Goal: Information Seeking & Learning: Learn about a topic

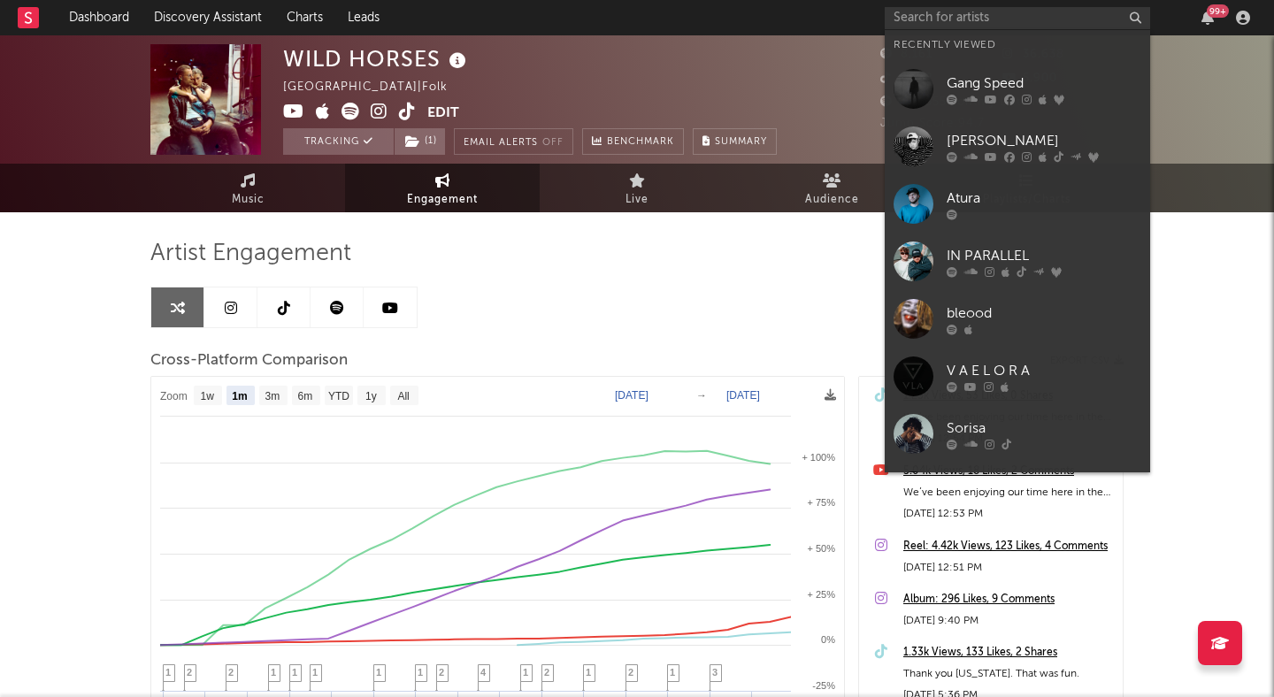
select select "1m"
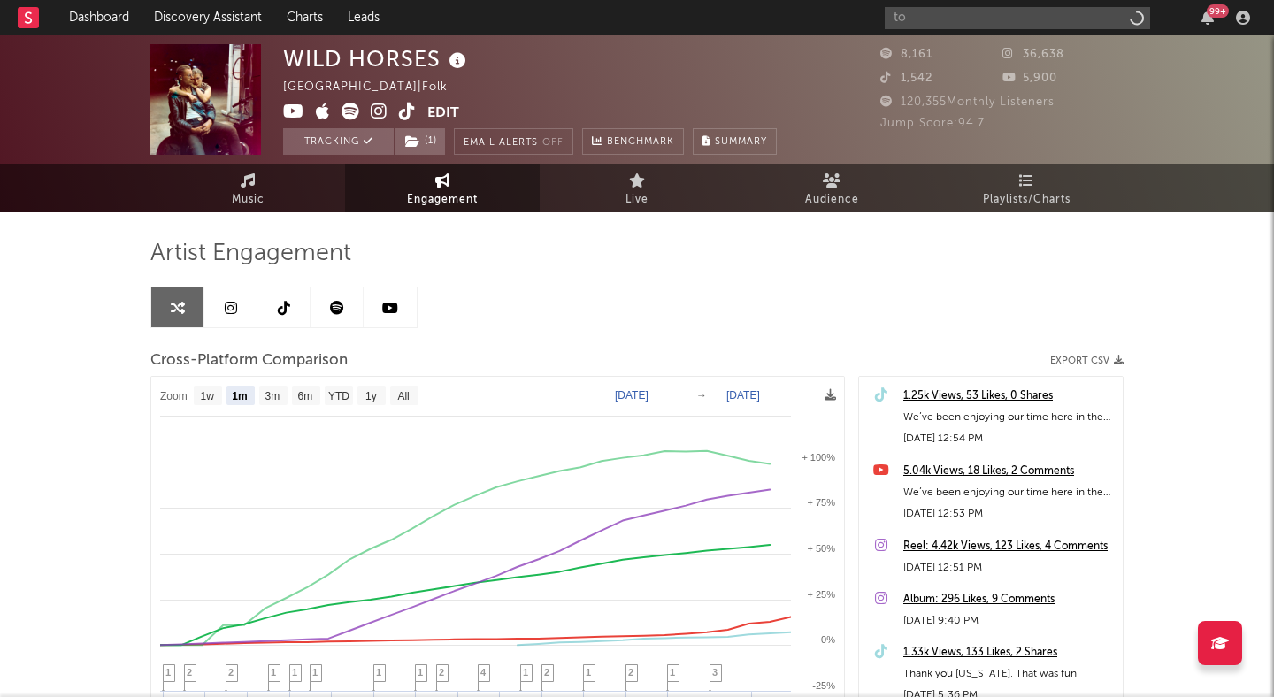
type input "t"
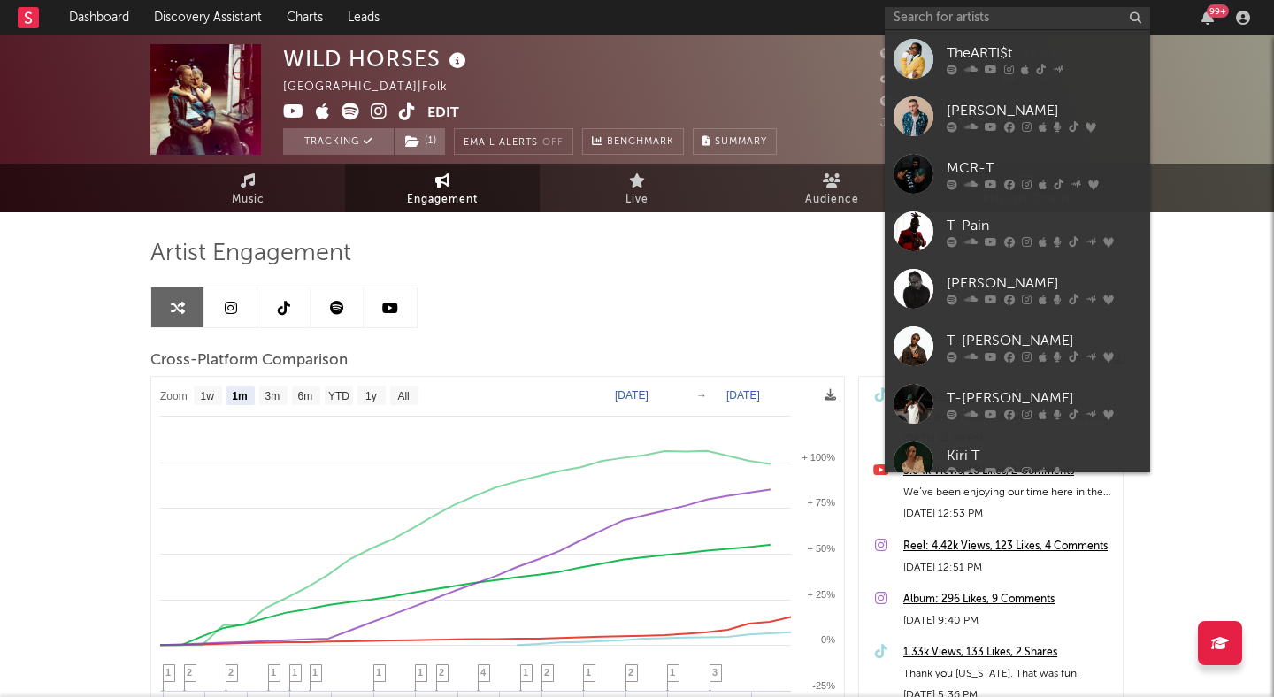
click at [48, 91] on div "WILD HORSES [GEOGRAPHIC_DATA] | Folk Edit Tracking ( 1 ) Email Alerts Off Bench…" at bounding box center [637, 99] width 1274 height 128
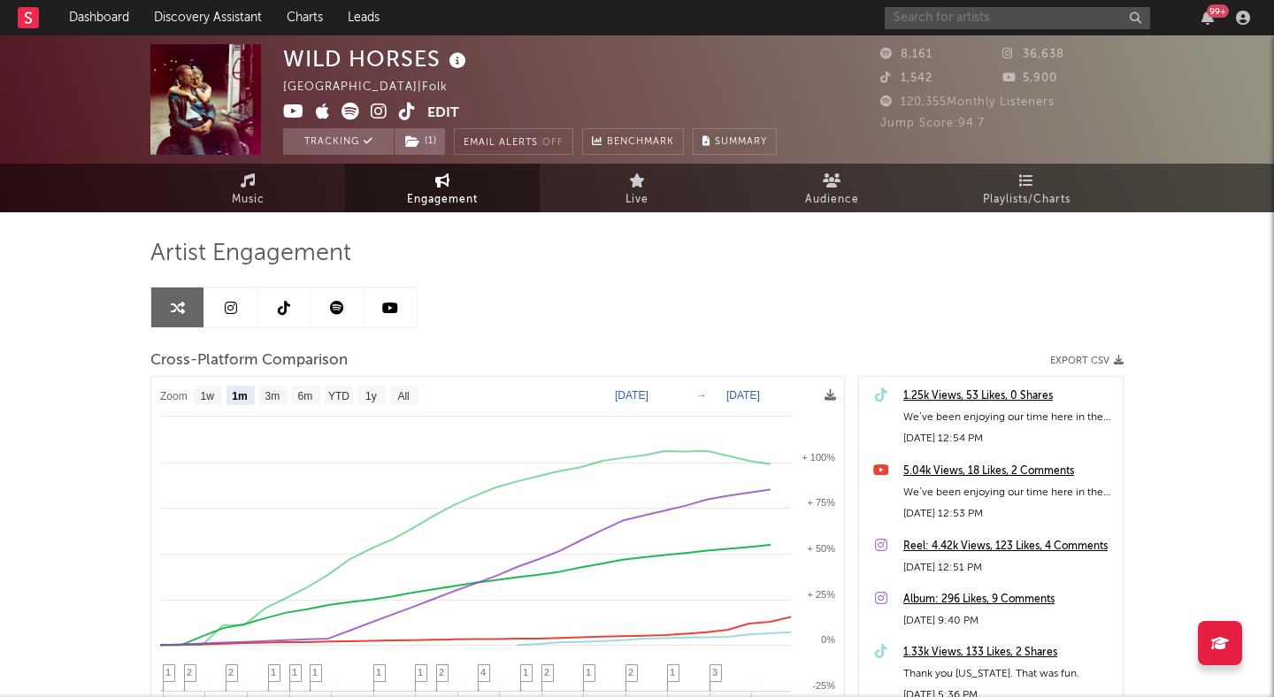
click at [933, 17] on input "text" at bounding box center [1017, 18] width 265 height 22
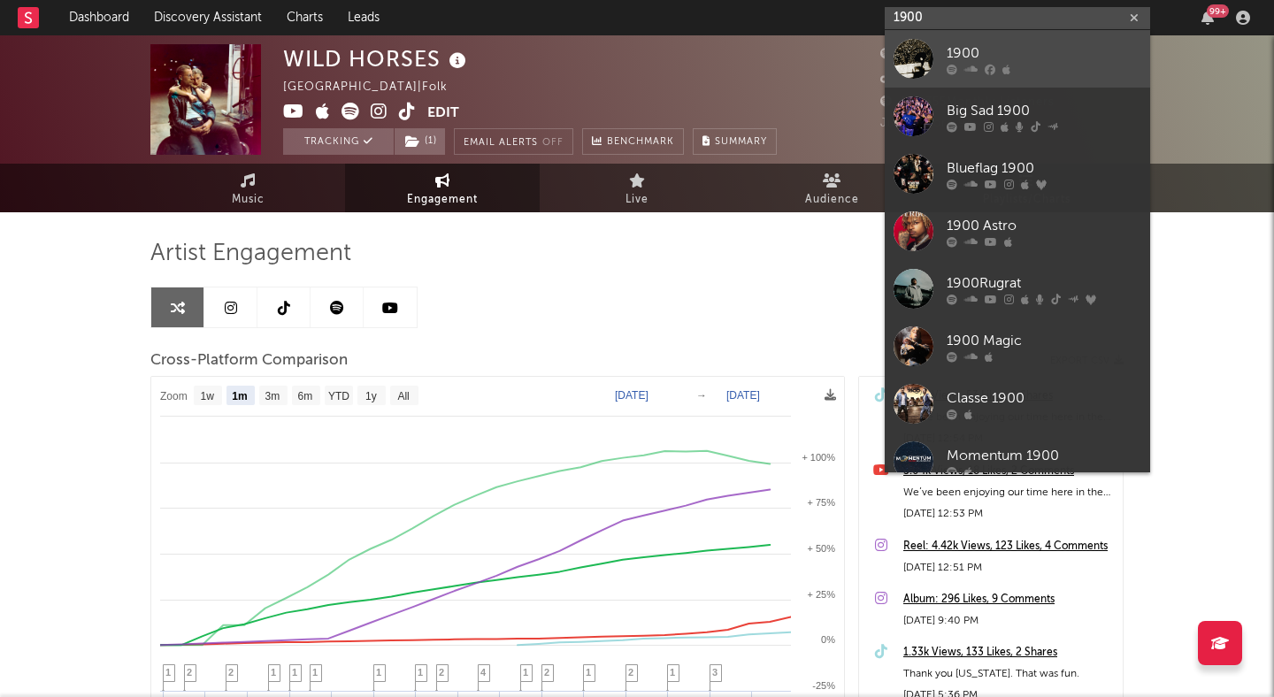
type input "1900"
click at [990, 46] on div "1900" at bounding box center [1043, 52] width 195 height 21
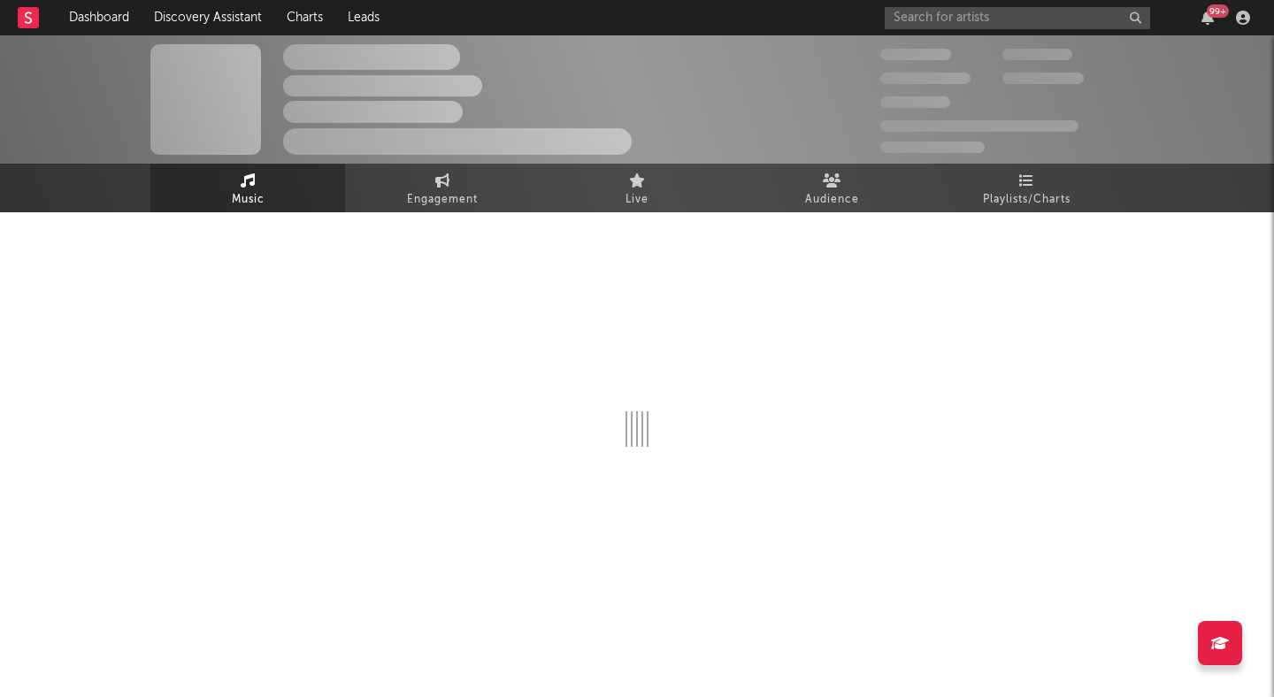
select select "6m"
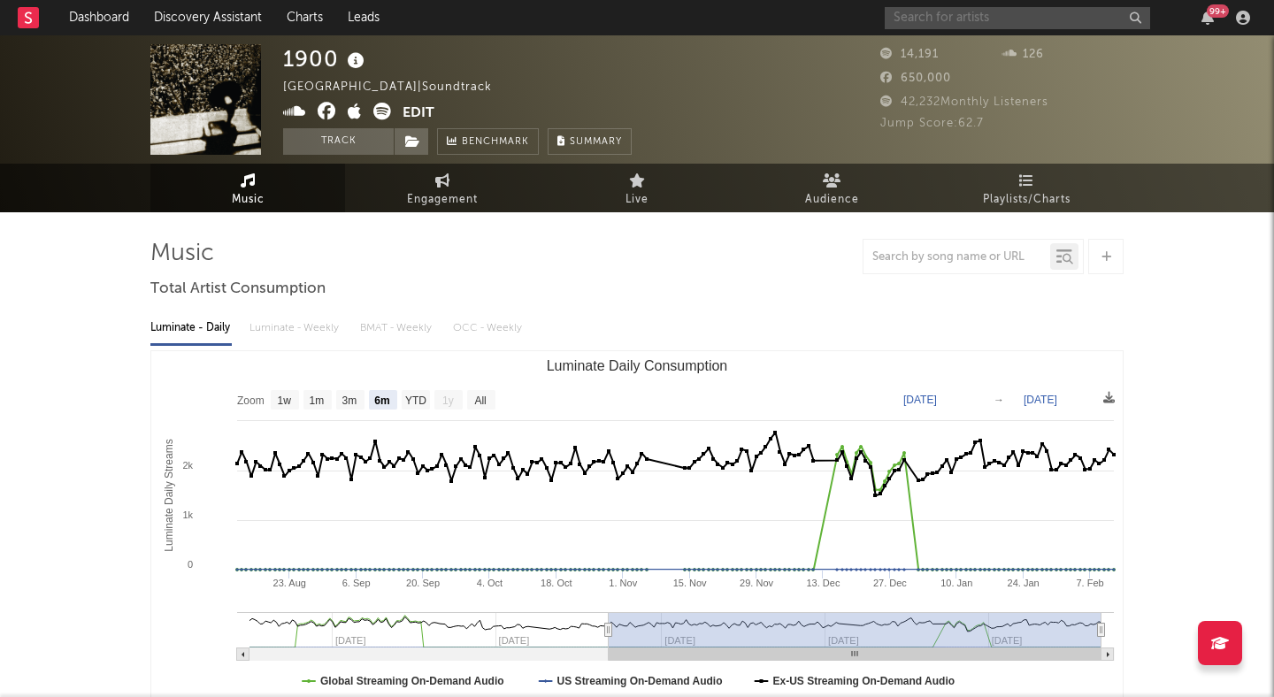
click at [1006, 15] on input "text" at bounding box center [1017, 18] width 265 height 22
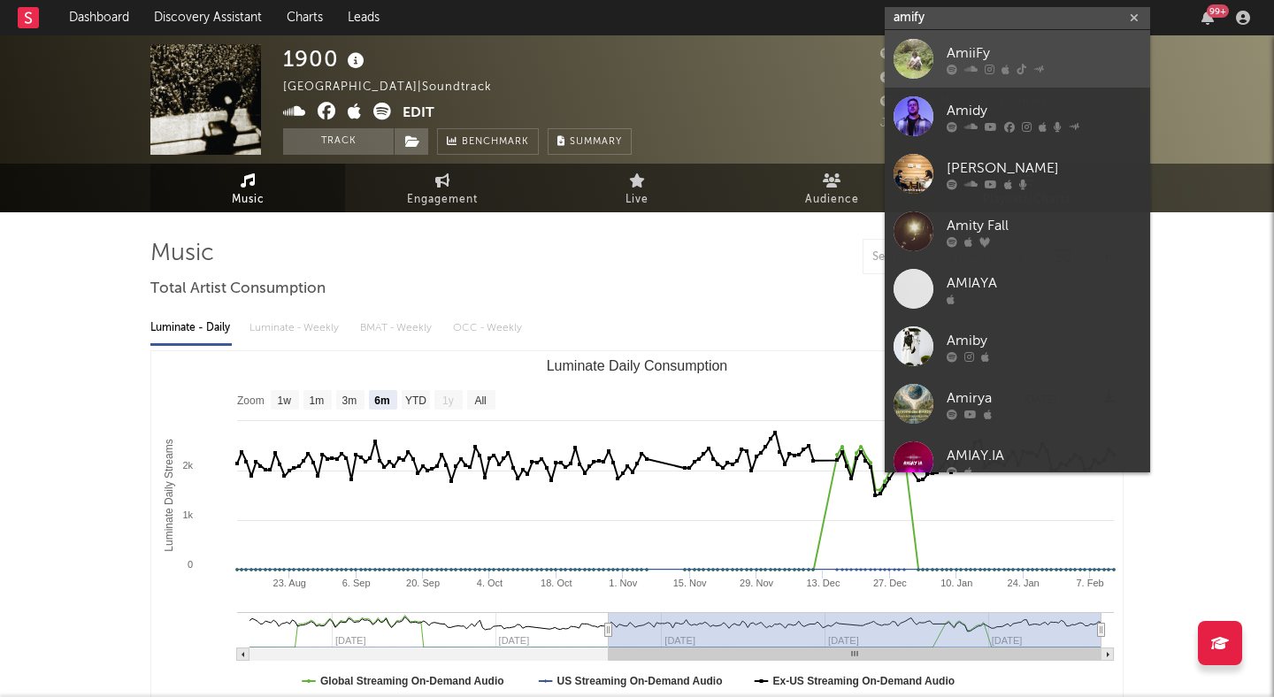
type input "amify"
click at [990, 37] on link "AmiiFy" at bounding box center [1017, 58] width 265 height 57
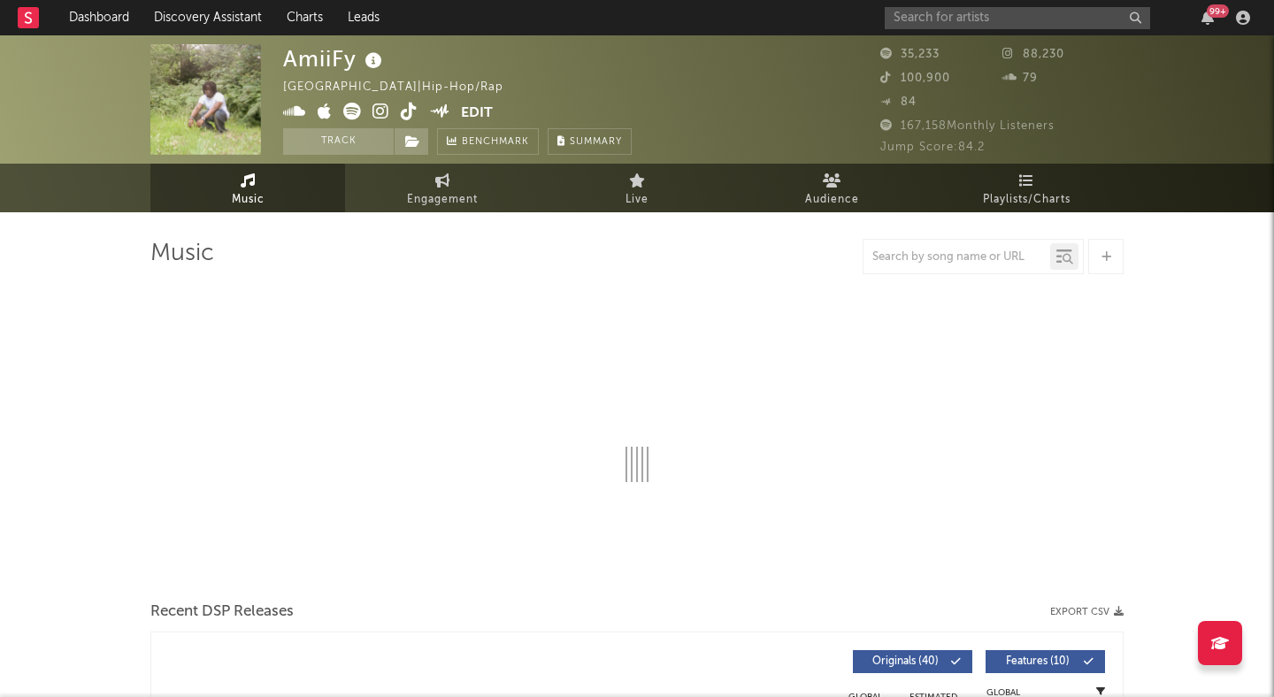
select select "1w"
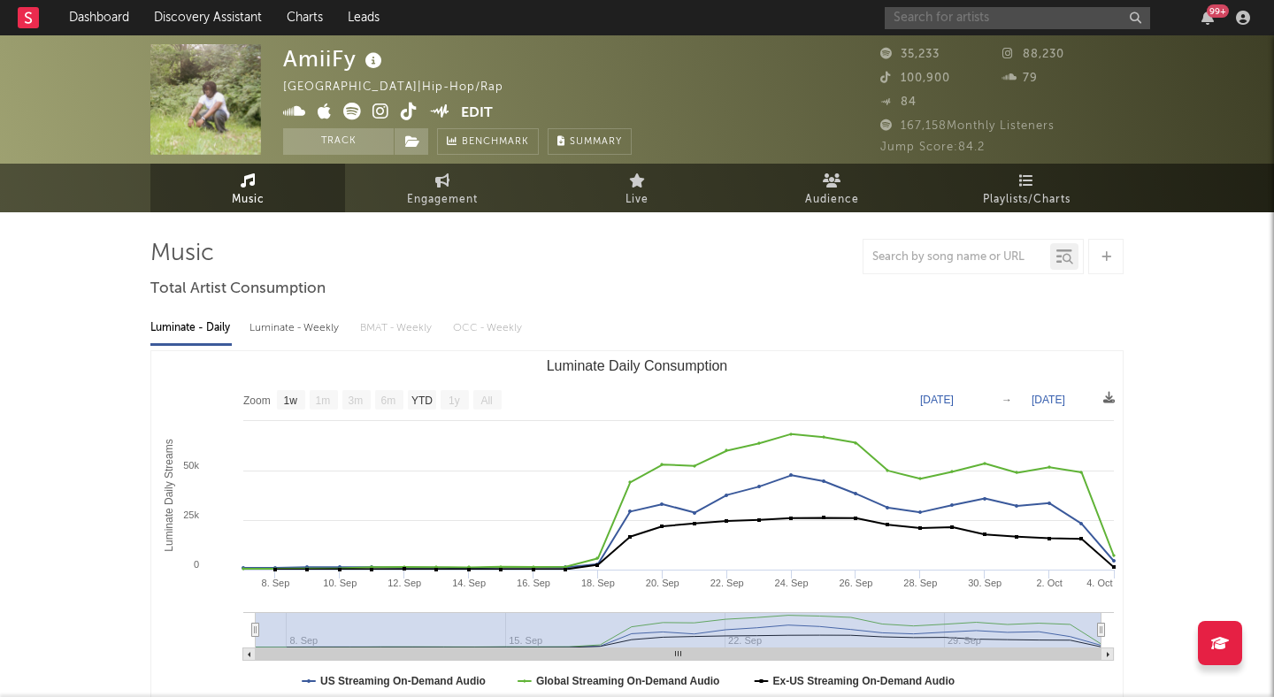
click at [936, 12] on input "text" at bounding box center [1017, 18] width 265 height 22
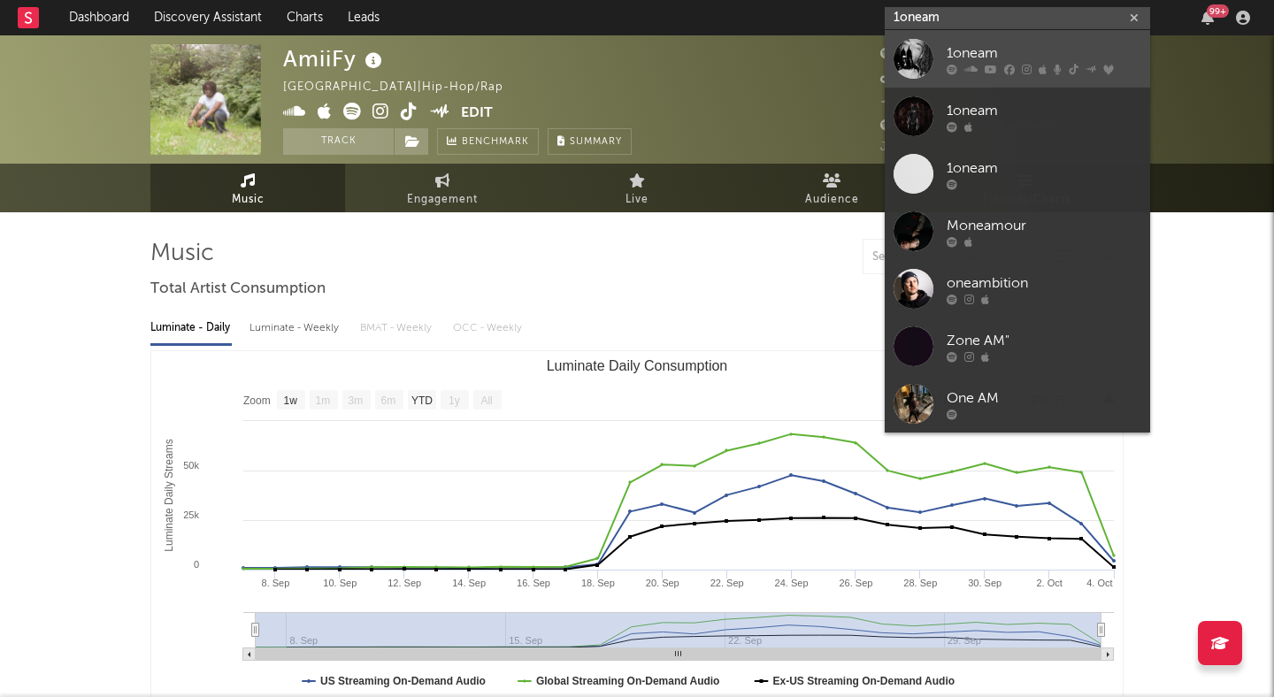
type input "1oneam"
click at [983, 50] on div "1oneam" at bounding box center [1043, 52] width 195 height 21
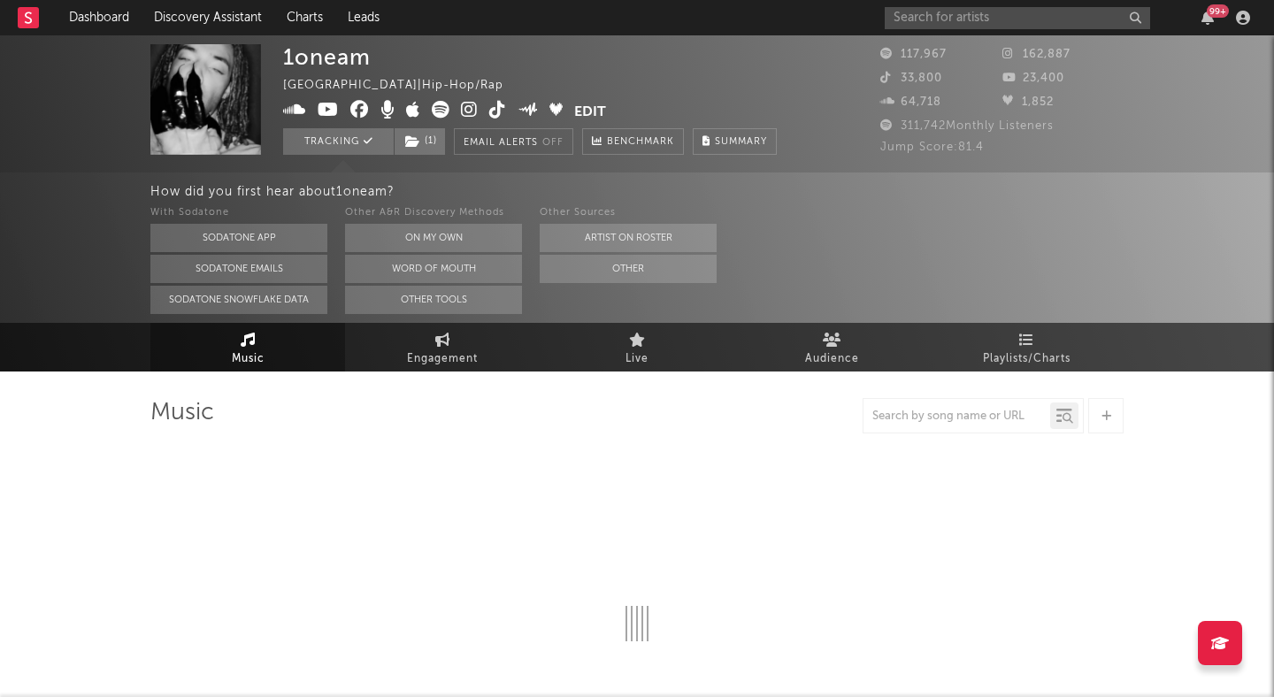
select select "6m"
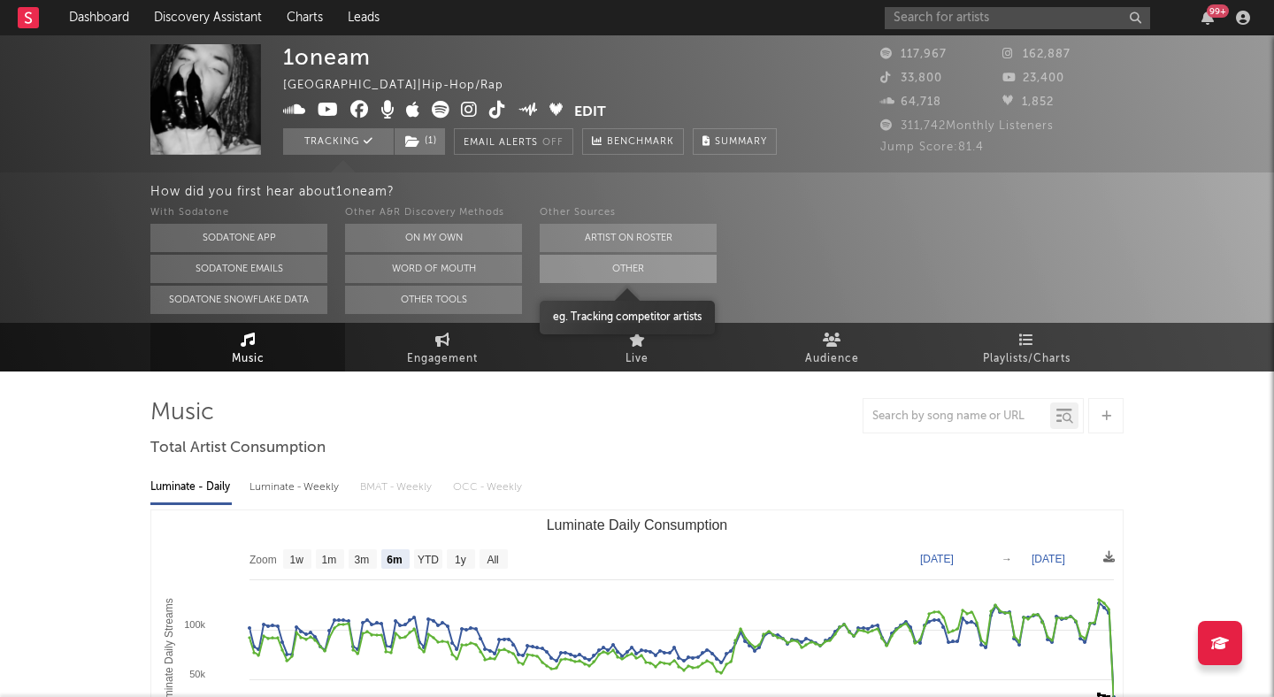
click at [597, 270] on button "Other" at bounding box center [628, 269] width 177 height 28
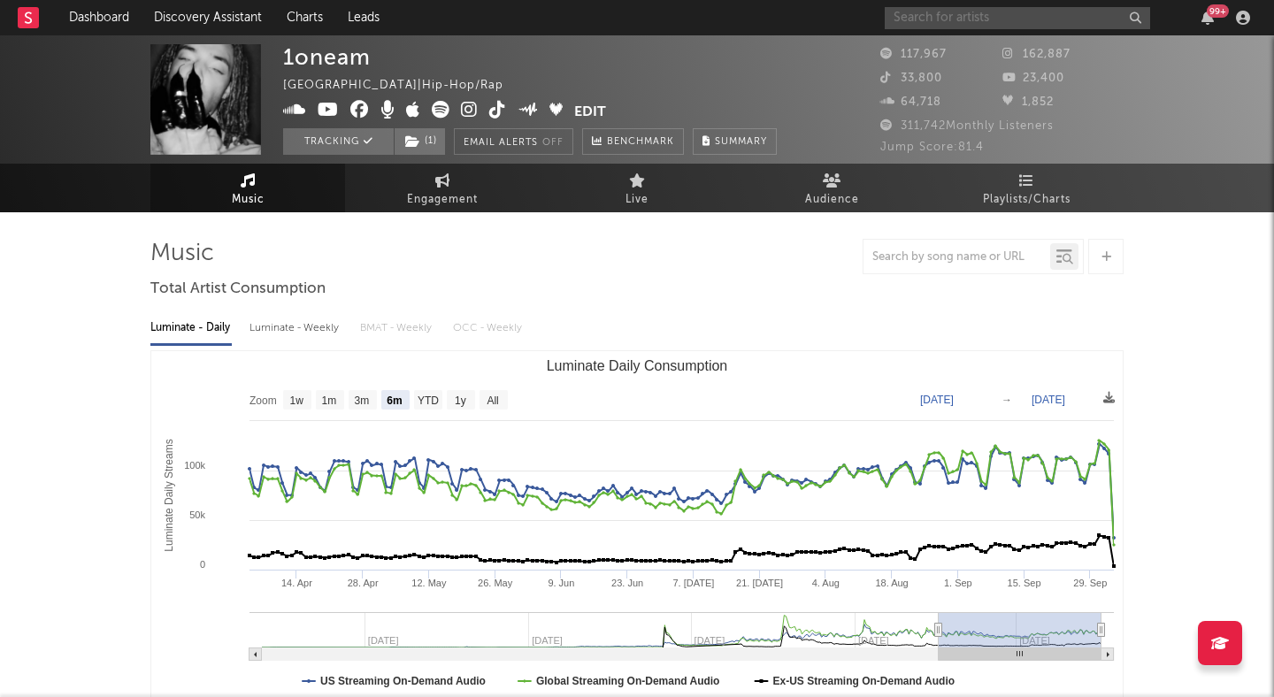
click at [973, 11] on input "text" at bounding box center [1017, 18] width 265 height 22
click at [938, 27] on input "ayerp" at bounding box center [1017, 18] width 265 height 22
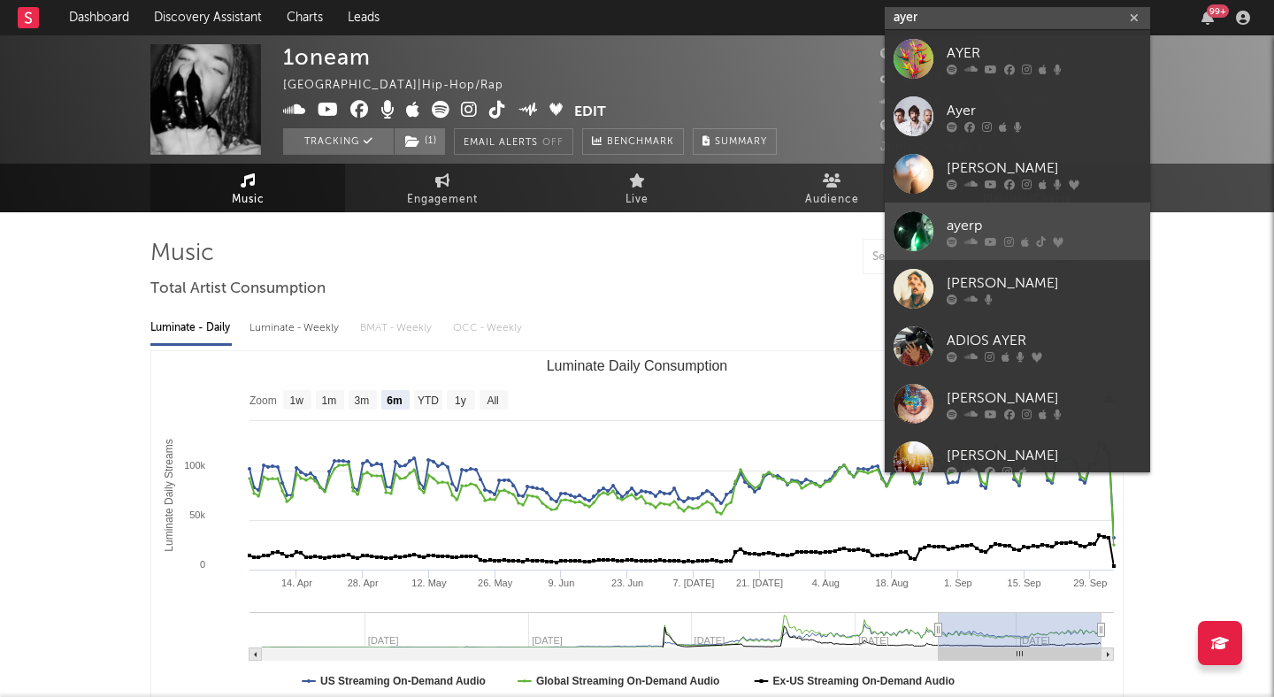
type input "ayer"
click at [1029, 218] on div "ayerp" at bounding box center [1043, 225] width 195 height 21
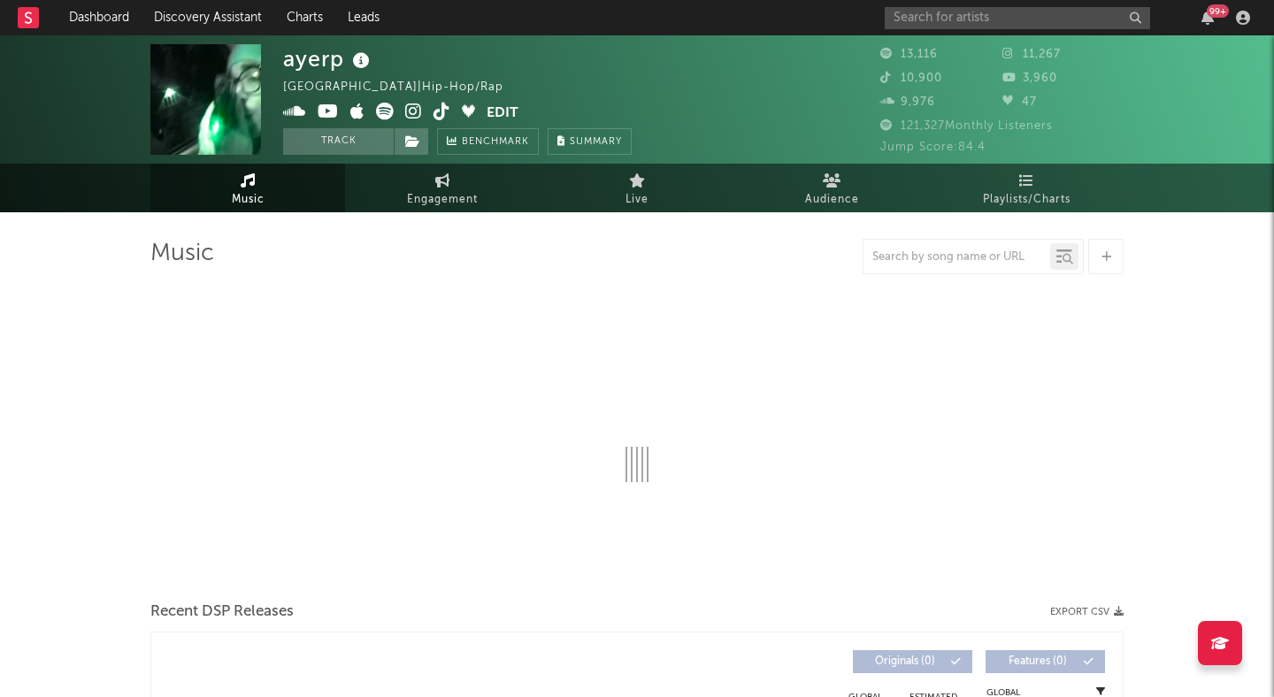
select select "6m"
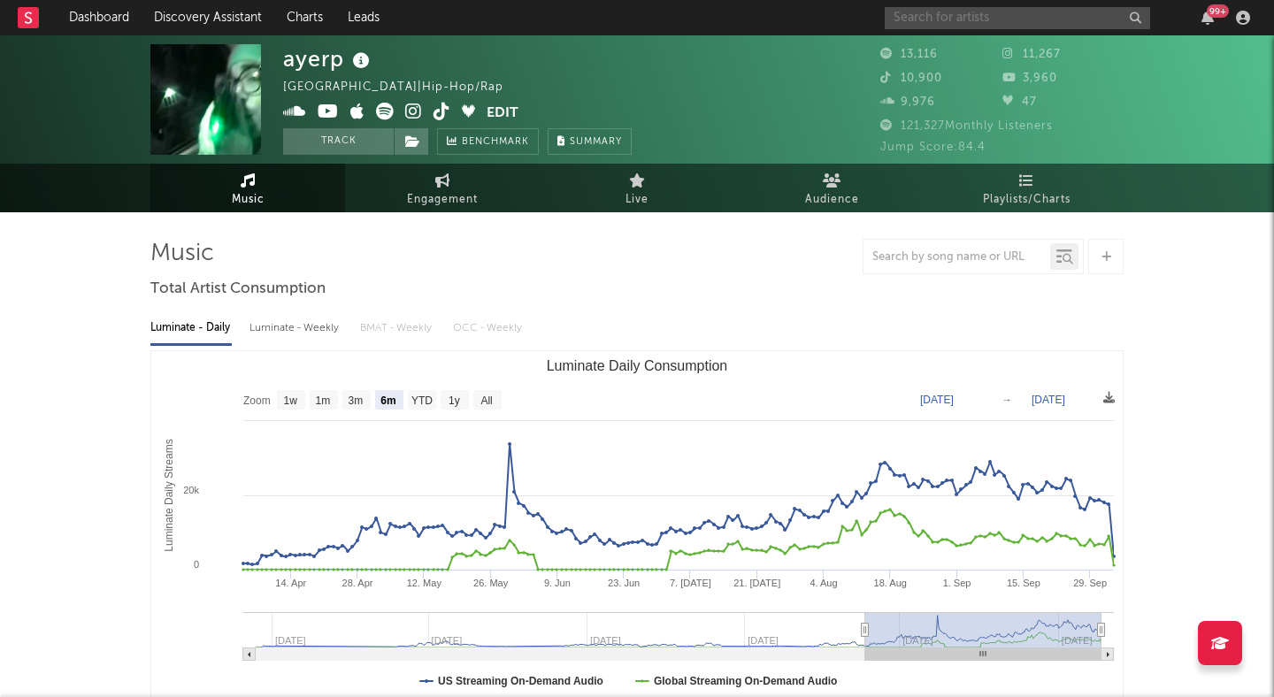
click at [981, 22] on input "text" at bounding box center [1017, 18] width 265 height 22
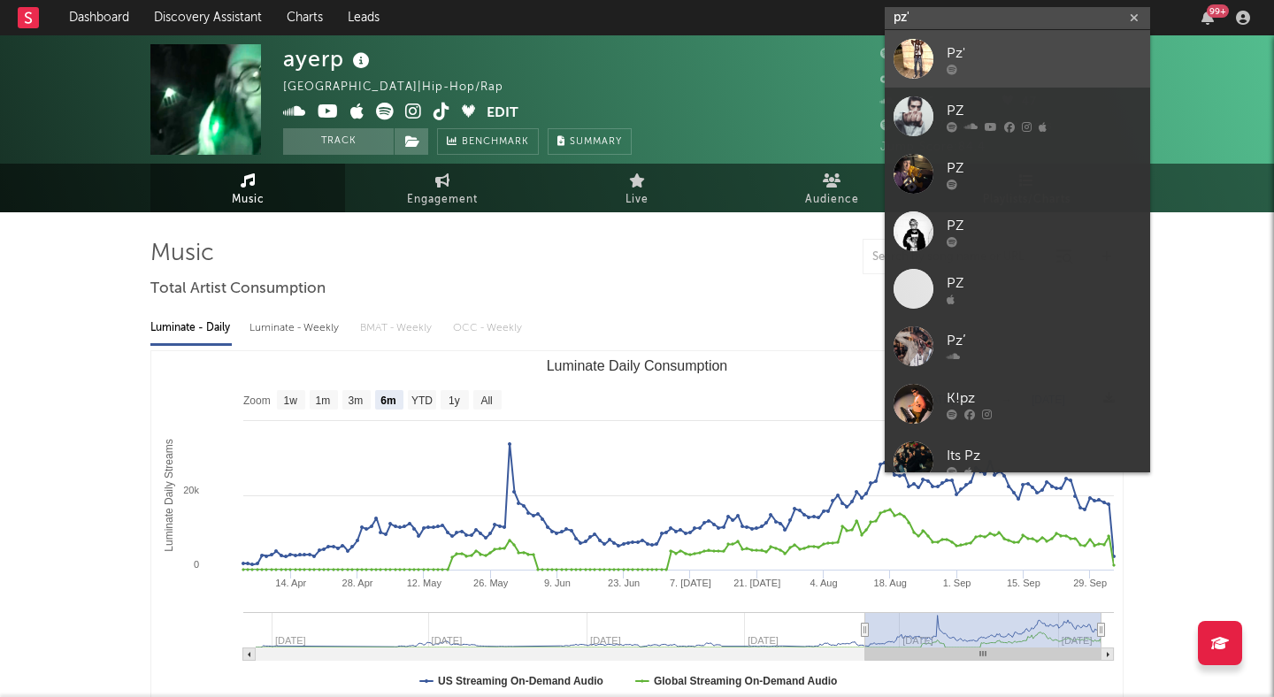
type input "pz'"
click at [1014, 52] on div "Pz'" at bounding box center [1043, 52] width 195 height 21
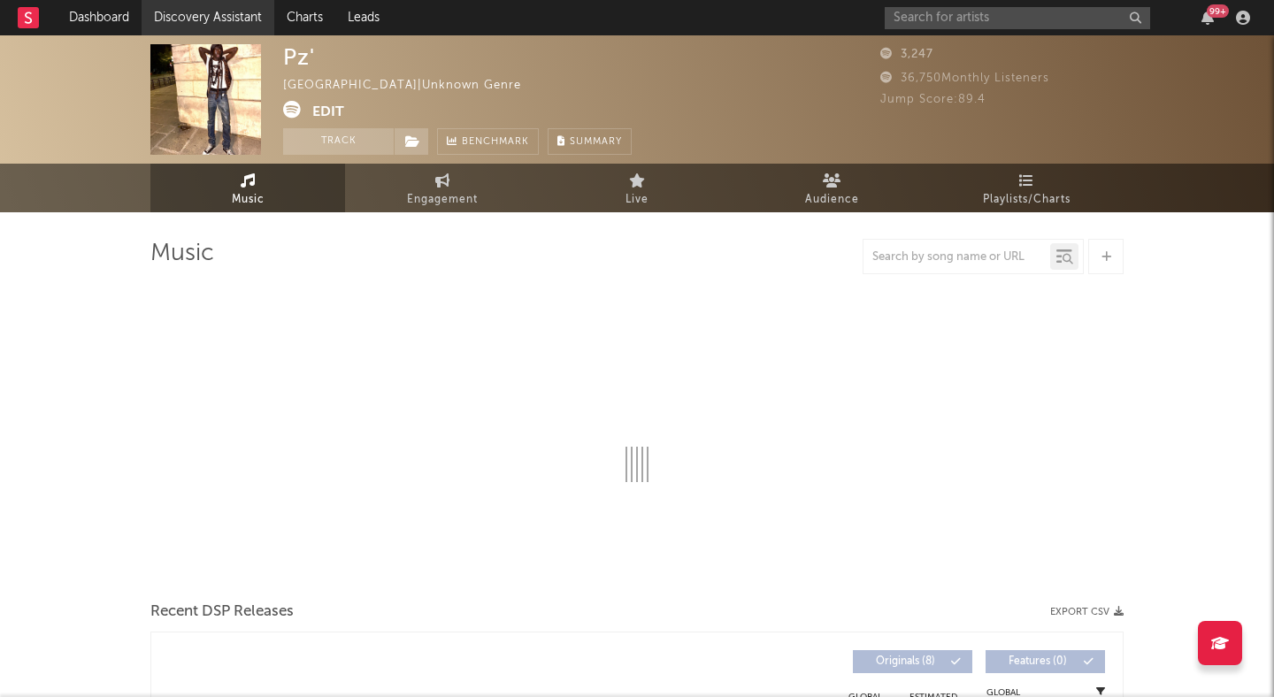
select select "1w"
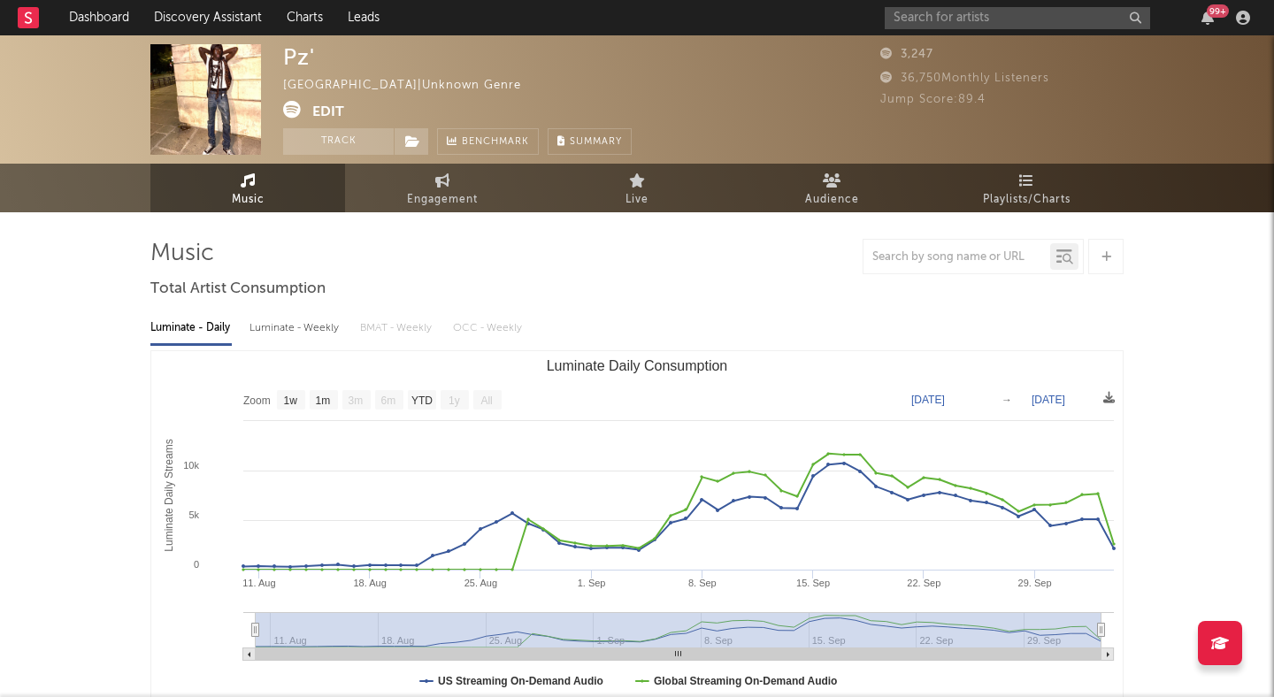
click at [290, 110] on icon at bounding box center [292, 110] width 18 height 18
click at [928, 32] on div "99 +" at bounding box center [1070, 17] width 371 height 35
click at [955, 18] on input "text" at bounding box center [1017, 18] width 265 height 22
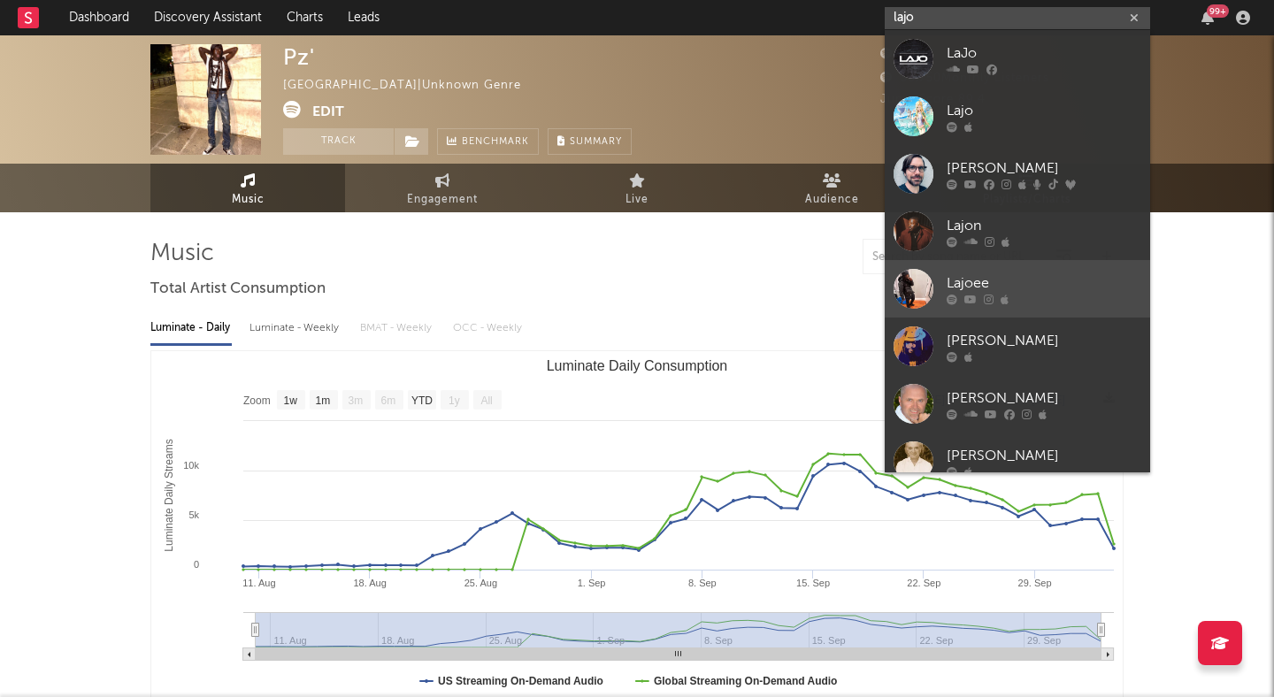
type input "lajo"
click at [1007, 279] on div "Lajoee" at bounding box center [1043, 282] width 195 height 21
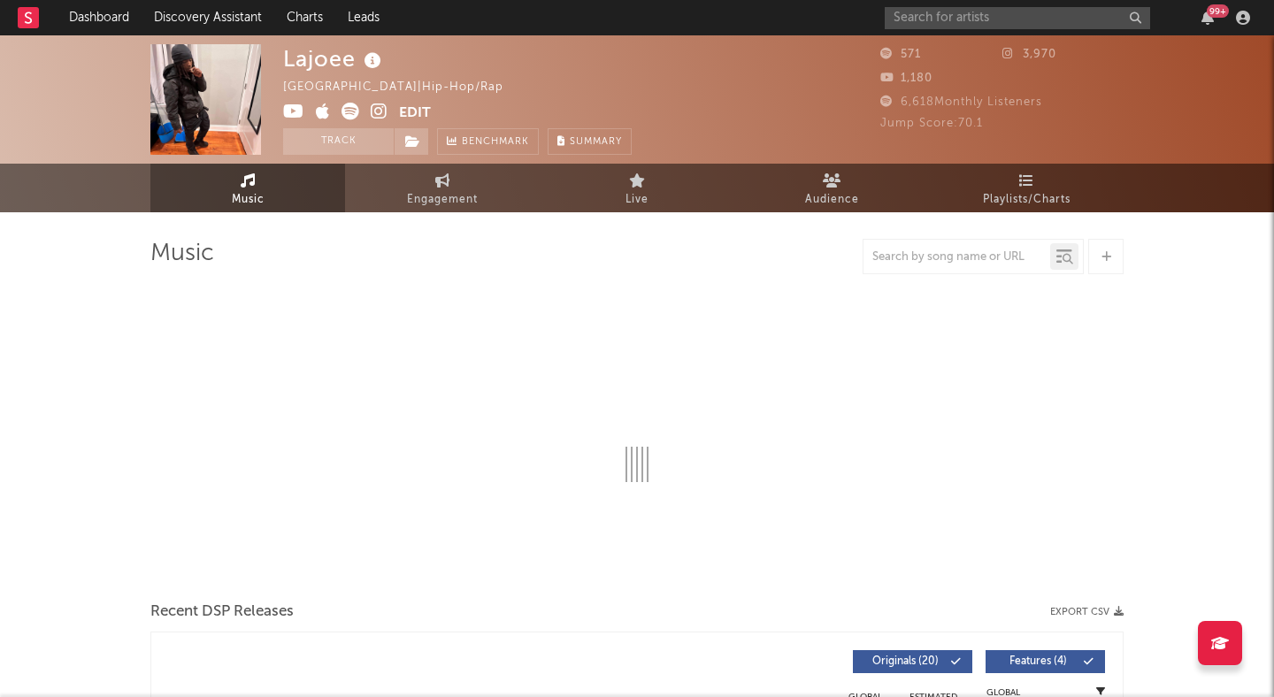
select select "6m"
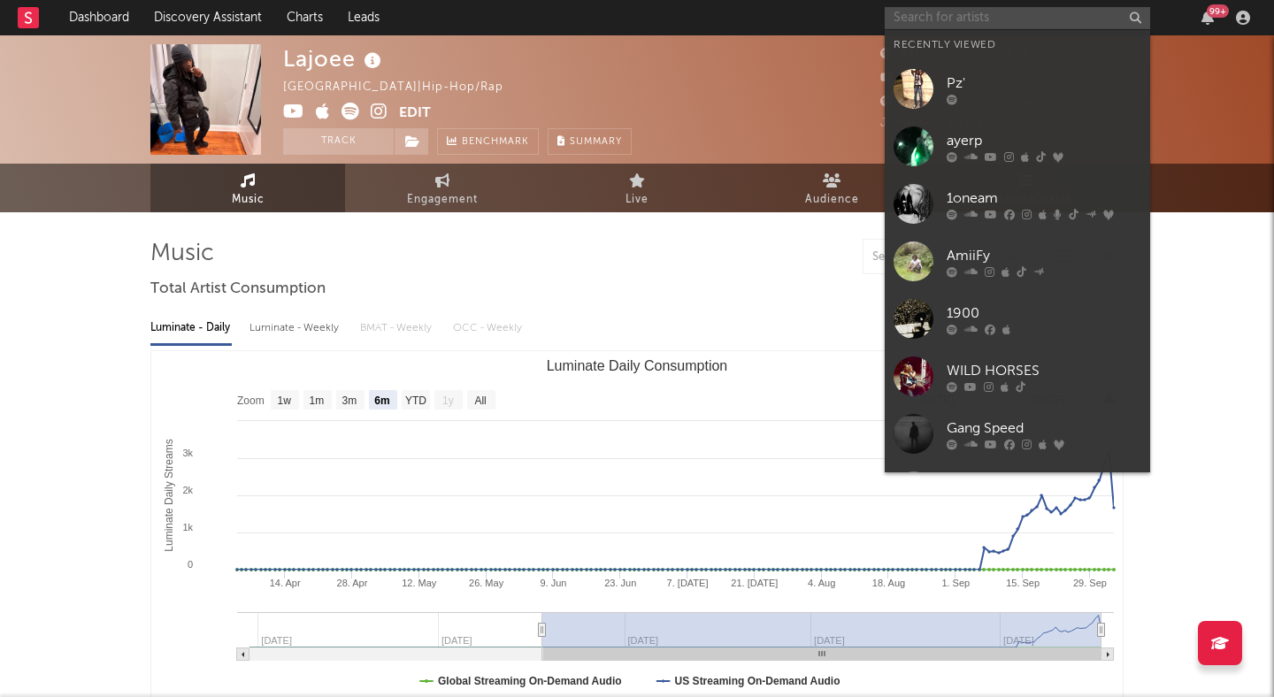
click at [915, 14] on input "text" at bounding box center [1017, 18] width 265 height 22
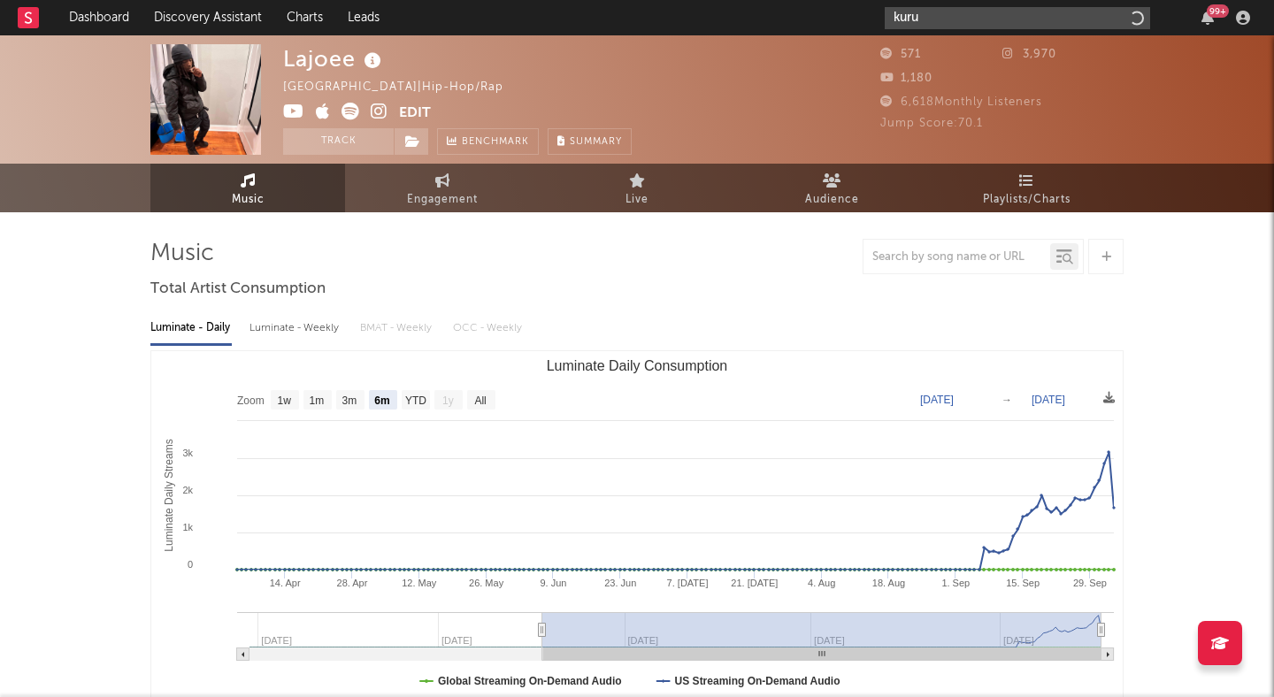
type input "kuru"
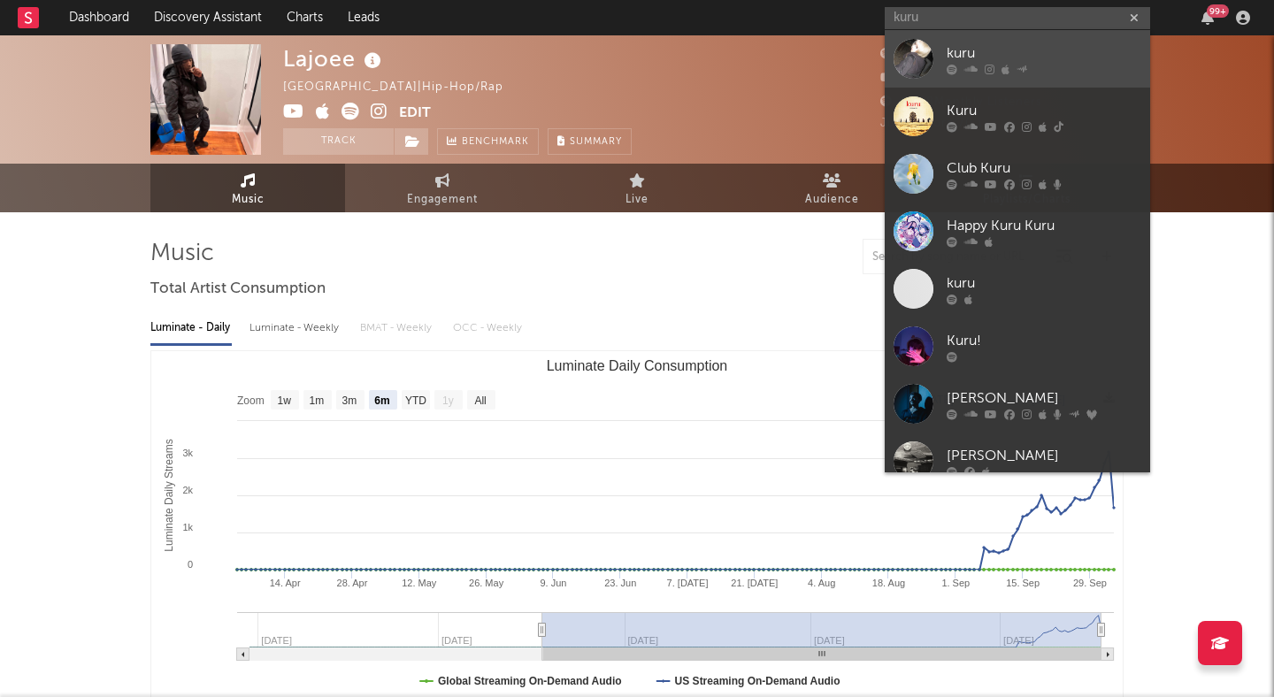
click at [947, 52] on div "kuru" at bounding box center [1043, 52] width 195 height 21
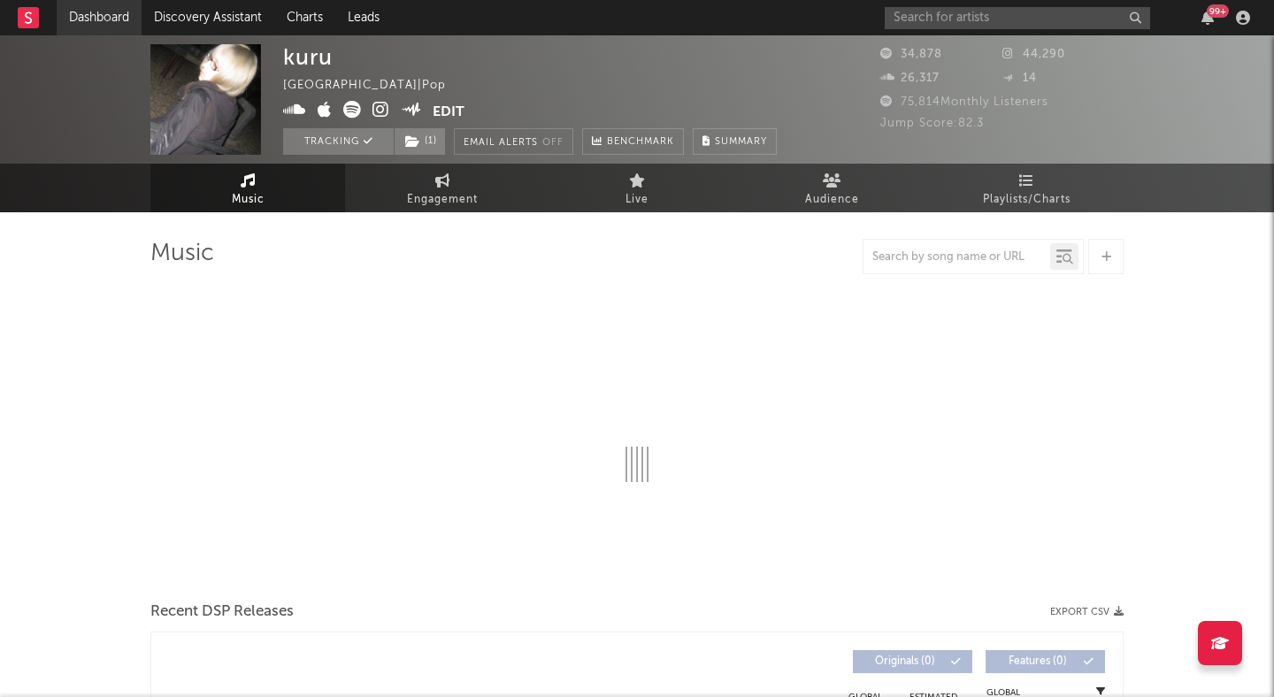
select select "6m"
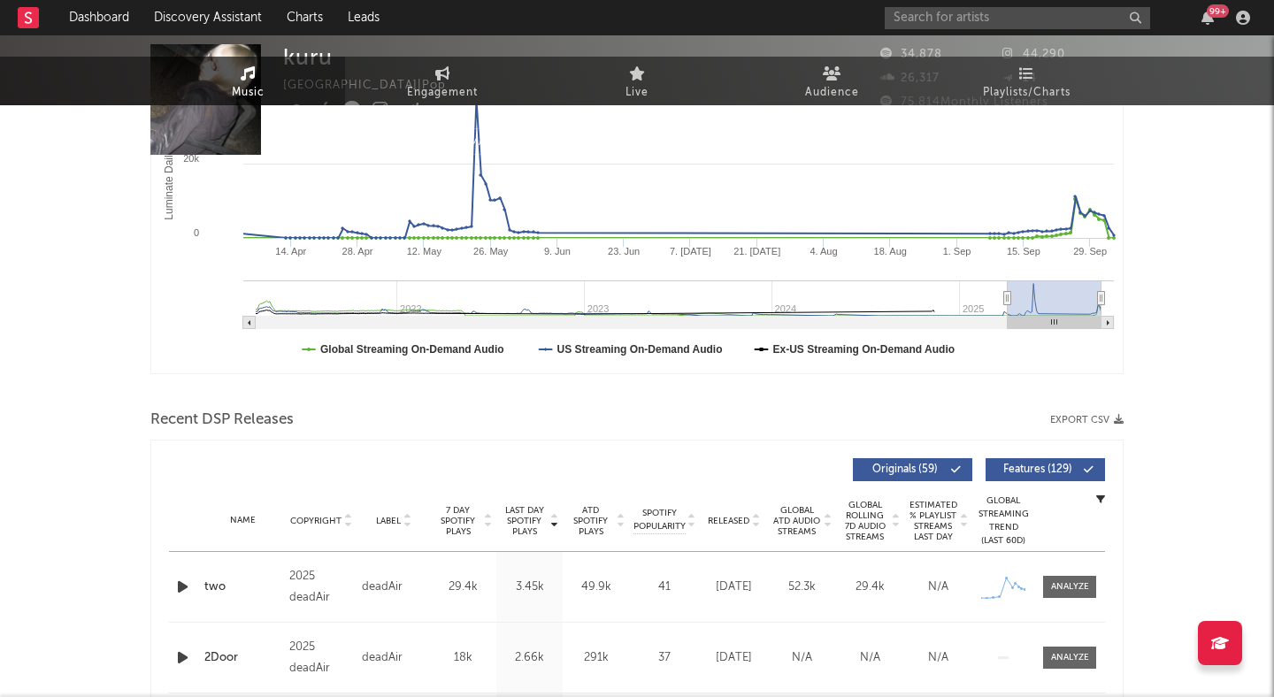
scroll to position [425, 0]
